Goal: Book appointment/travel/reservation

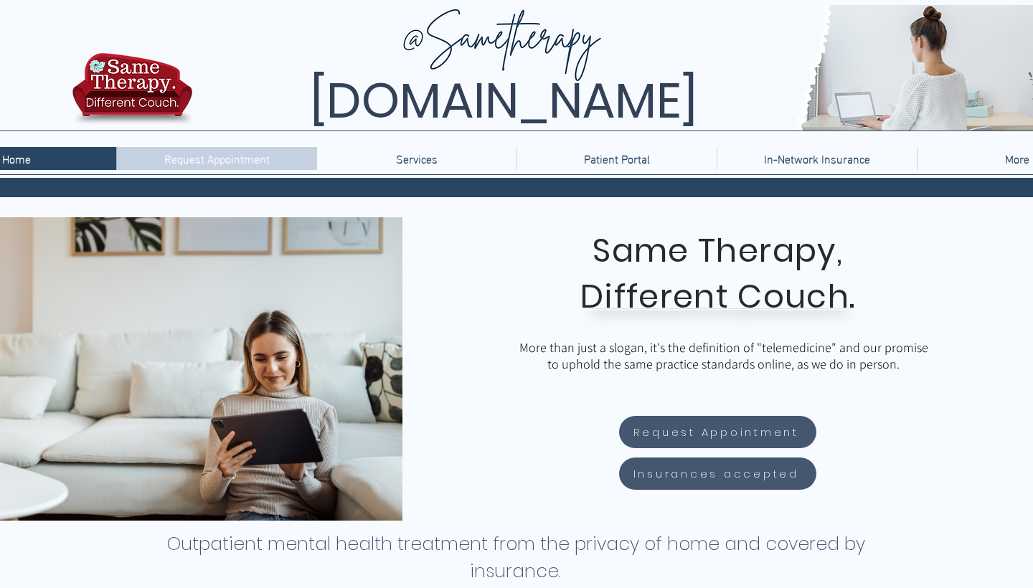
click at [241, 157] on p "Request Appointment" at bounding box center [217, 158] width 120 height 23
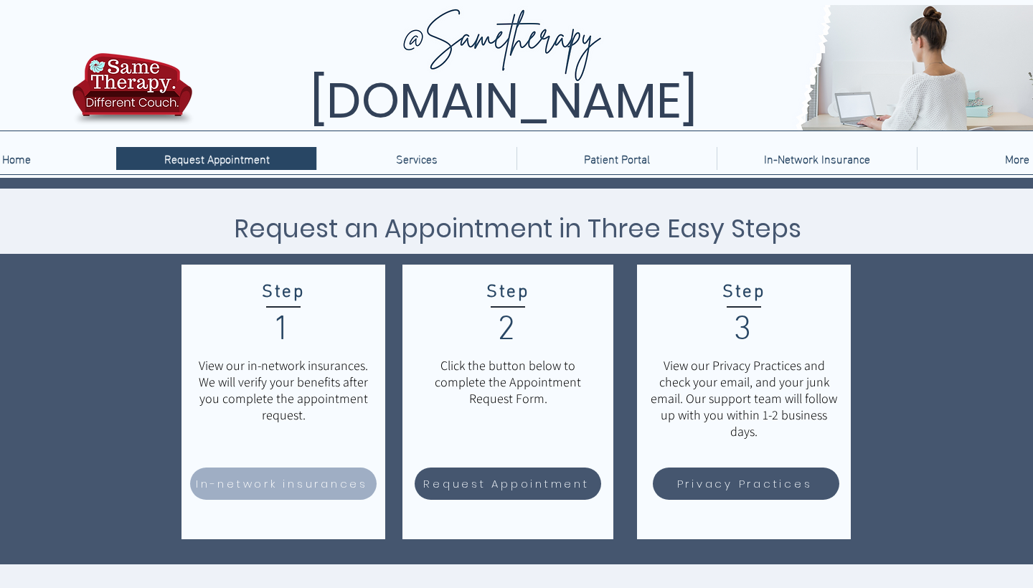
click at [280, 480] on span "In-network insurances" at bounding box center [282, 484] width 172 height 17
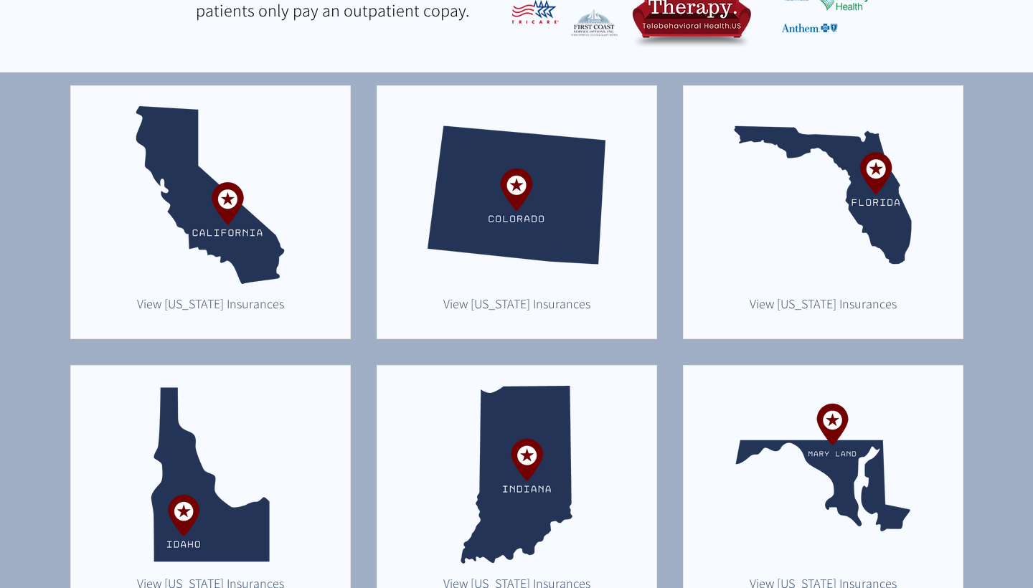
scroll to position [352, 0]
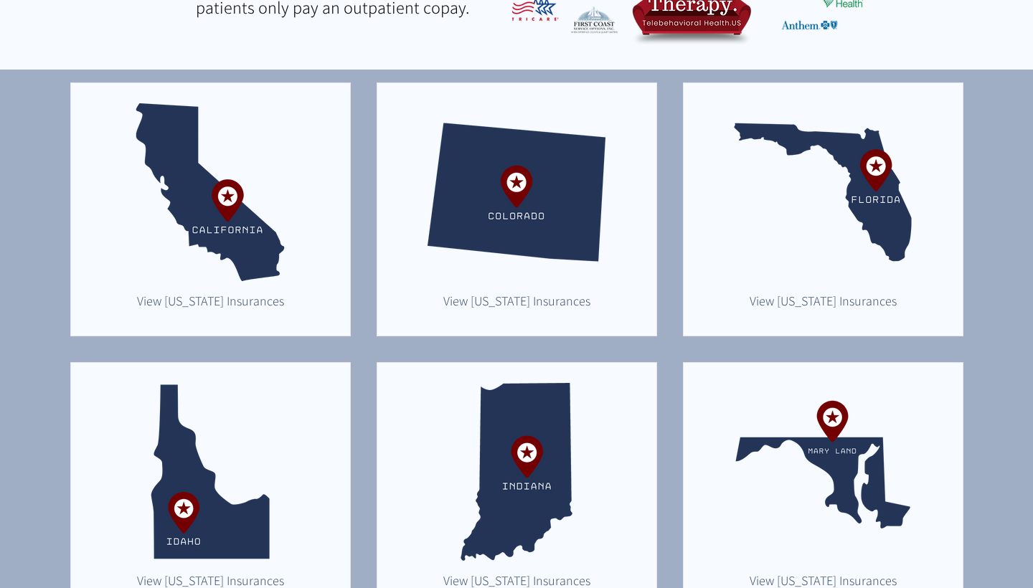
click at [280, 480] on img "main content" at bounding box center [210, 472] width 178 height 178
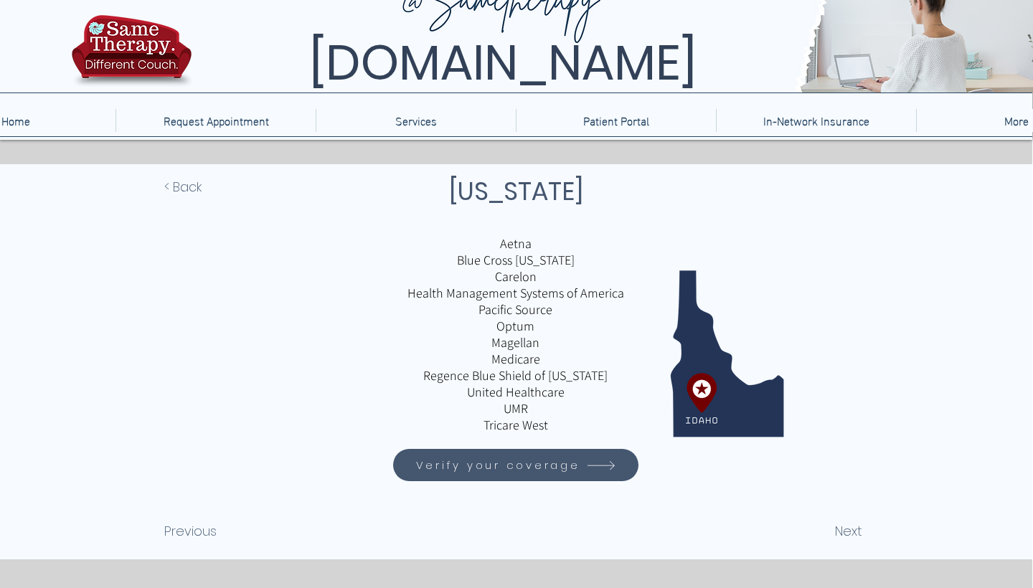
click at [586, 469] on icon "Verify your coverage" at bounding box center [601, 466] width 30 height 30
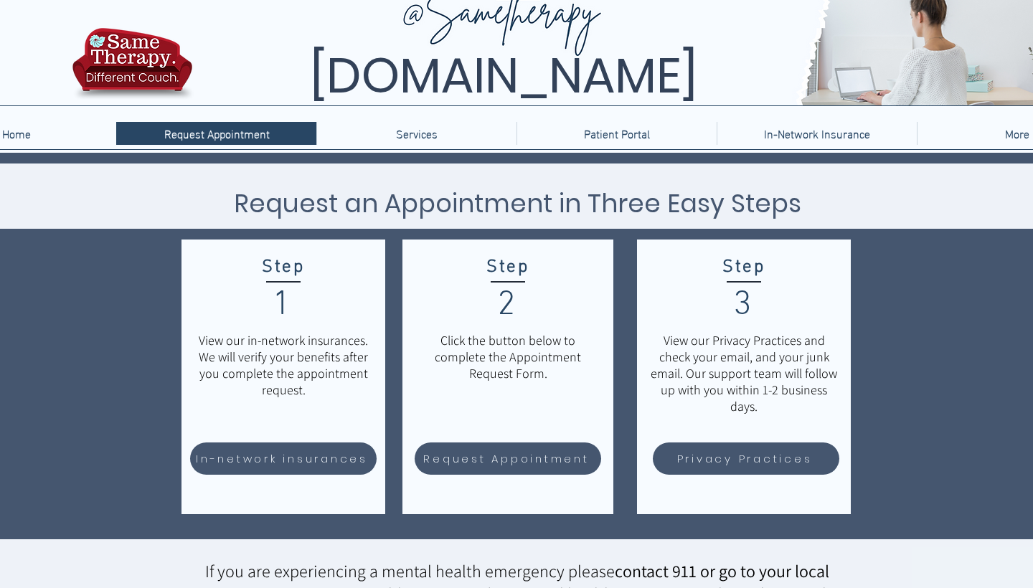
scroll to position [24, 0]
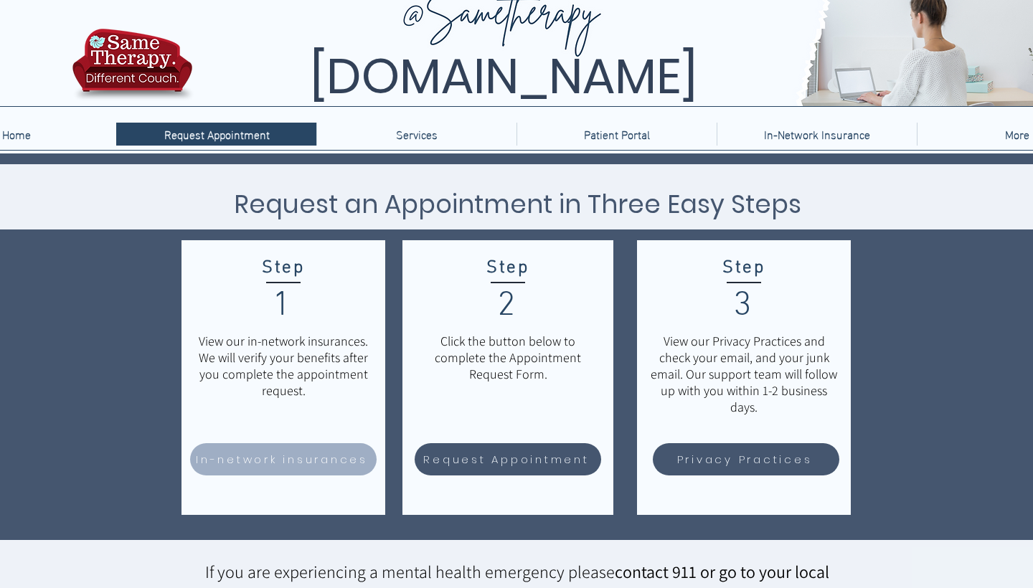
click at [302, 466] on span "In-network insurances" at bounding box center [282, 459] width 172 height 17
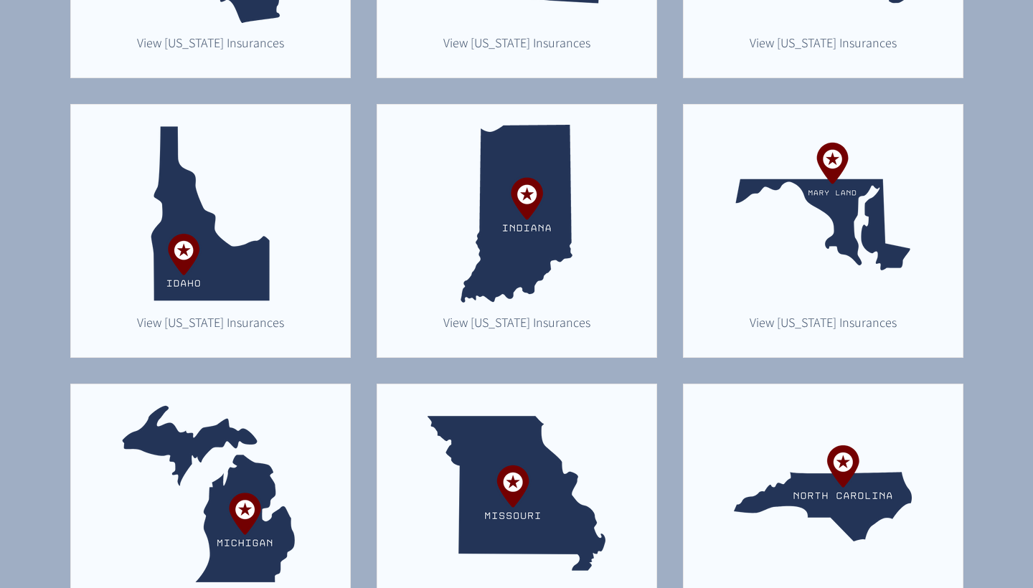
scroll to position [609, 0]
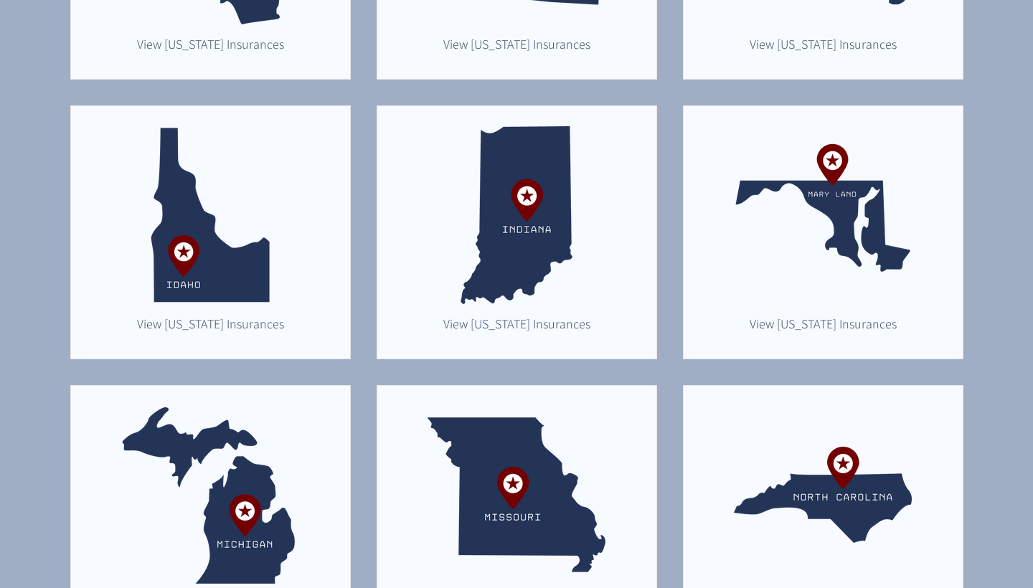
click at [217, 283] on img "main content" at bounding box center [210, 215] width 178 height 178
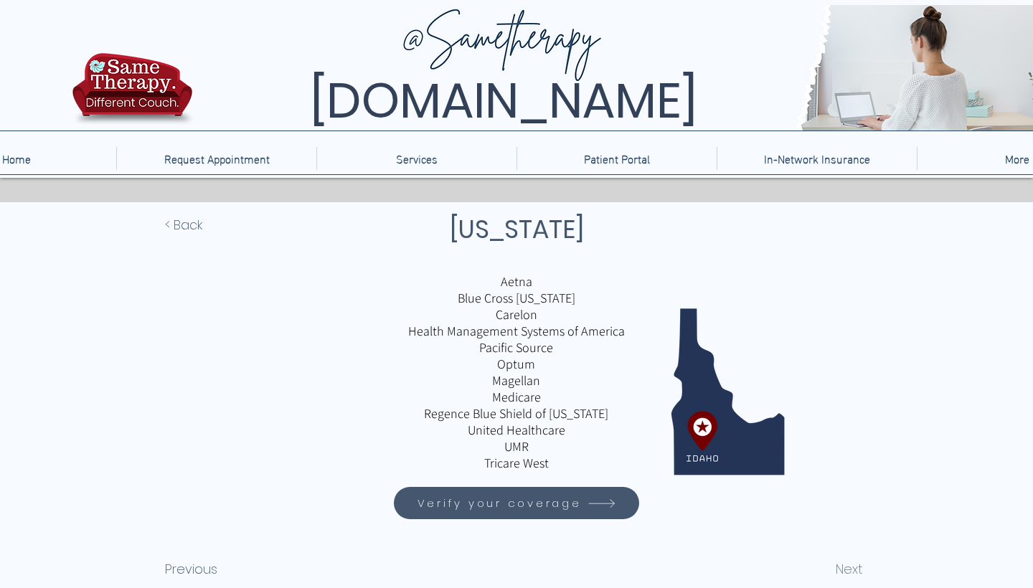
click at [840, 565] on span "Next" at bounding box center [849, 569] width 27 height 19
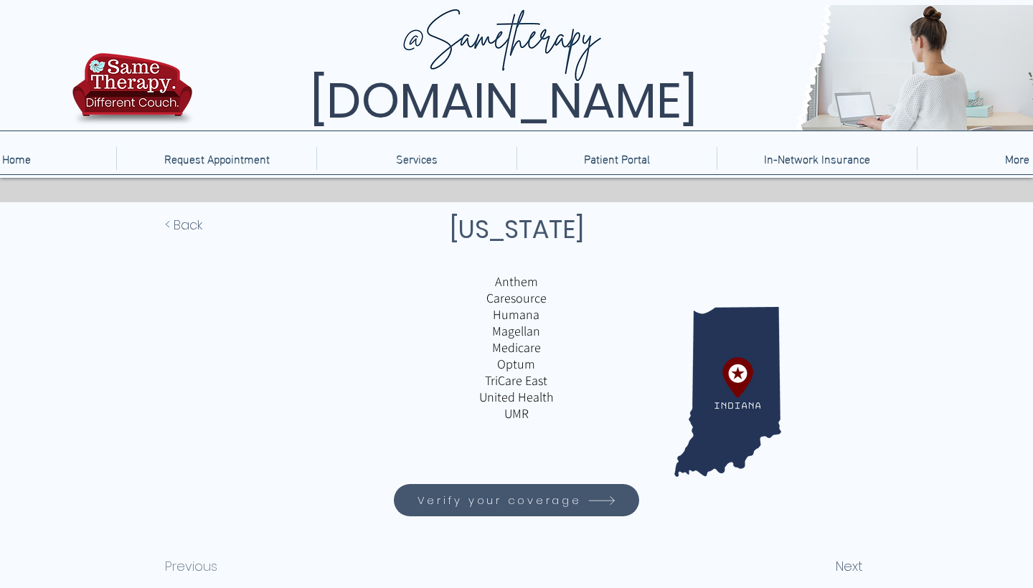
click at [204, 563] on span "Previous" at bounding box center [191, 566] width 52 height 19
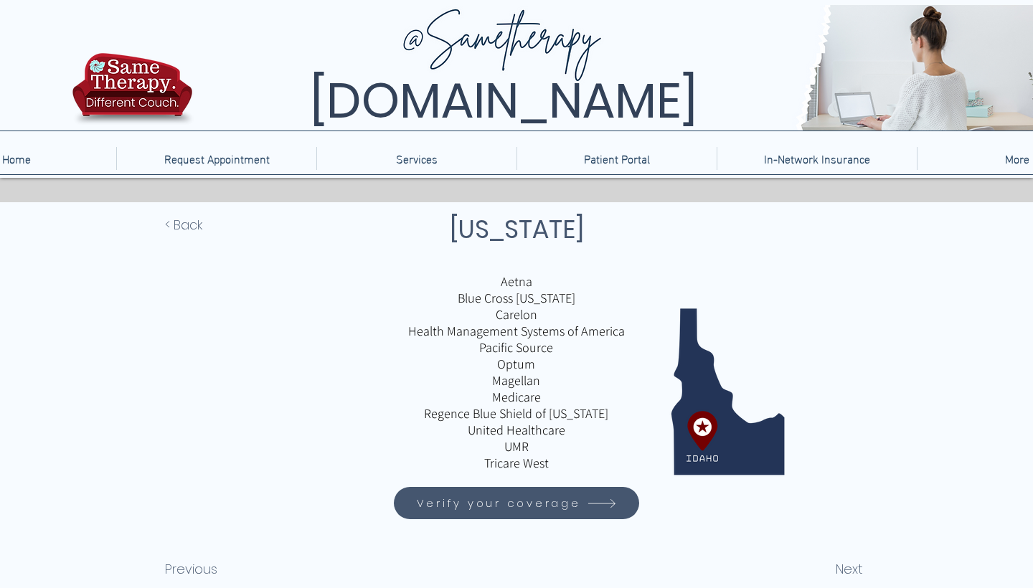
click at [517, 499] on span "Verify your coverage" at bounding box center [499, 503] width 164 height 17
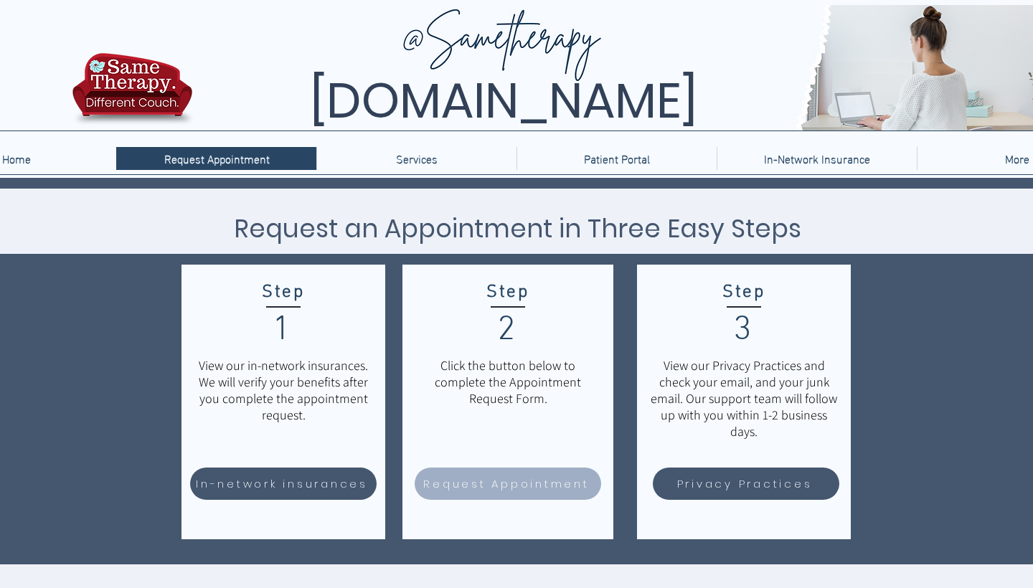
click at [543, 482] on span "Request Appointment" at bounding box center [506, 484] width 166 height 17
